Goal: Navigation & Orientation: Go to known website

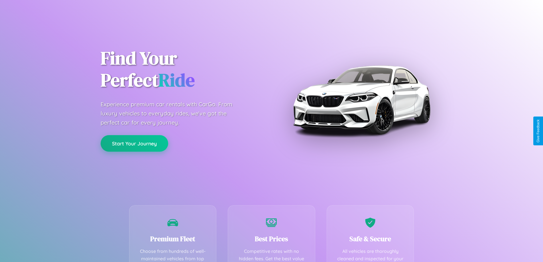
click at [134, 143] on button "Start Your Journey" at bounding box center [135, 143] width 68 height 17
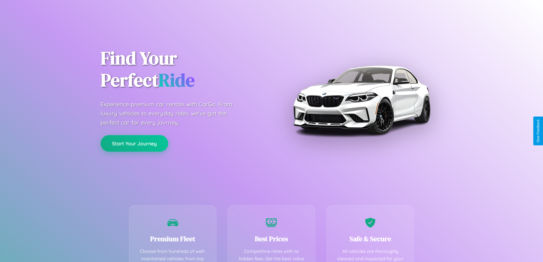
click at [134, 143] on button "Start Your Journey" at bounding box center [135, 143] width 68 height 17
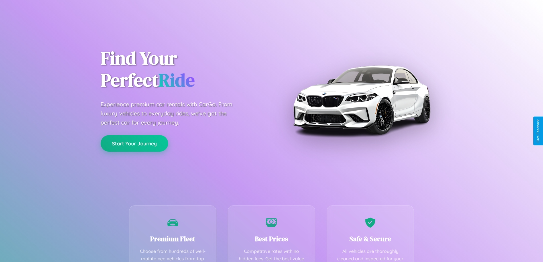
click at [134, 143] on button "Start Your Journey" at bounding box center [135, 143] width 68 height 17
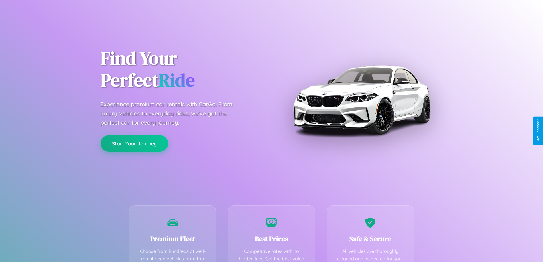
click at [134, 143] on button "Start Your Journey" at bounding box center [135, 143] width 68 height 17
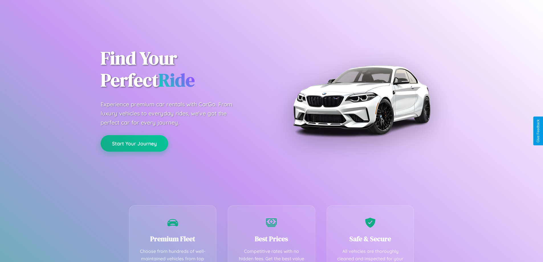
click at [134, 143] on button "Start Your Journey" at bounding box center [135, 143] width 68 height 17
